Goal: Transaction & Acquisition: Purchase product/service

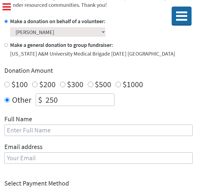
scroll to position [143, 0]
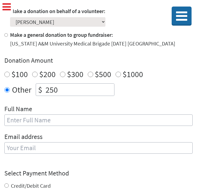
click at [28, 121] on input "text" at bounding box center [98, 119] width 188 height 11
type input "[PERSON_NAME]"
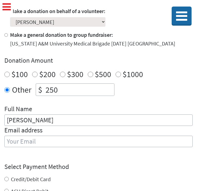
click at [41, 145] on input "email" at bounding box center [98, 141] width 188 height 11
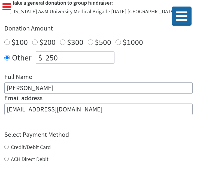
scroll to position [182, 0]
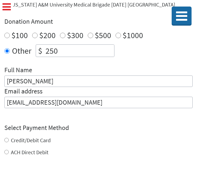
type input "[EMAIL_ADDRESS][DOMAIN_NAME]"
click at [22, 142] on div "Credit/Debit Card ACH Direct Debit" at bounding box center [98, 146] width 188 height 20
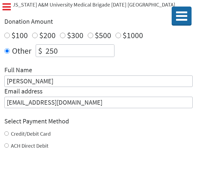
click at [20, 134] on label "Credit/Debit Card" at bounding box center [31, 133] width 40 height 7
click at [9, 134] on input "Credit/Debit Card" at bounding box center [6, 133] width 4 height 4
radio input "true"
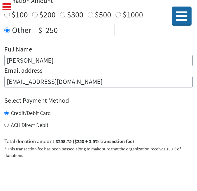
scroll to position [210, 0]
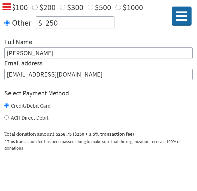
click at [22, 120] on label "ACH Direct Debit" at bounding box center [30, 117] width 38 height 7
click at [9, 120] on input "ACH Direct Debit" at bounding box center [6, 117] width 4 height 4
radio input "true"
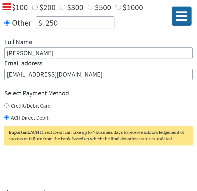
click at [22, 106] on label "Credit/Debit Card" at bounding box center [31, 105] width 40 height 7
click at [9, 106] on input "Credit/Debit Card" at bounding box center [6, 105] width 4 height 4
radio input "true"
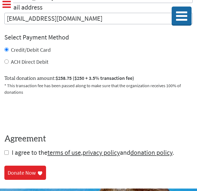
scroll to position [266, 0]
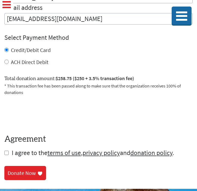
click at [7, 154] on input "checkbox" at bounding box center [6, 153] width 4 height 4
checkbox input "true"
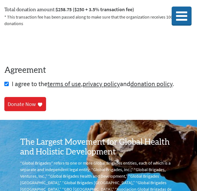
scroll to position [363, 0]
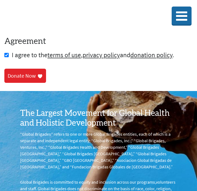
click at [26, 79] on div "Donate Now" at bounding box center [22, 76] width 28 height 8
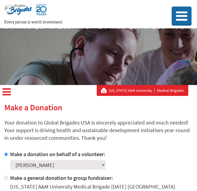
scroll to position [67, 0]
